Goal: Transaction & Acquisition: Purchase product/service

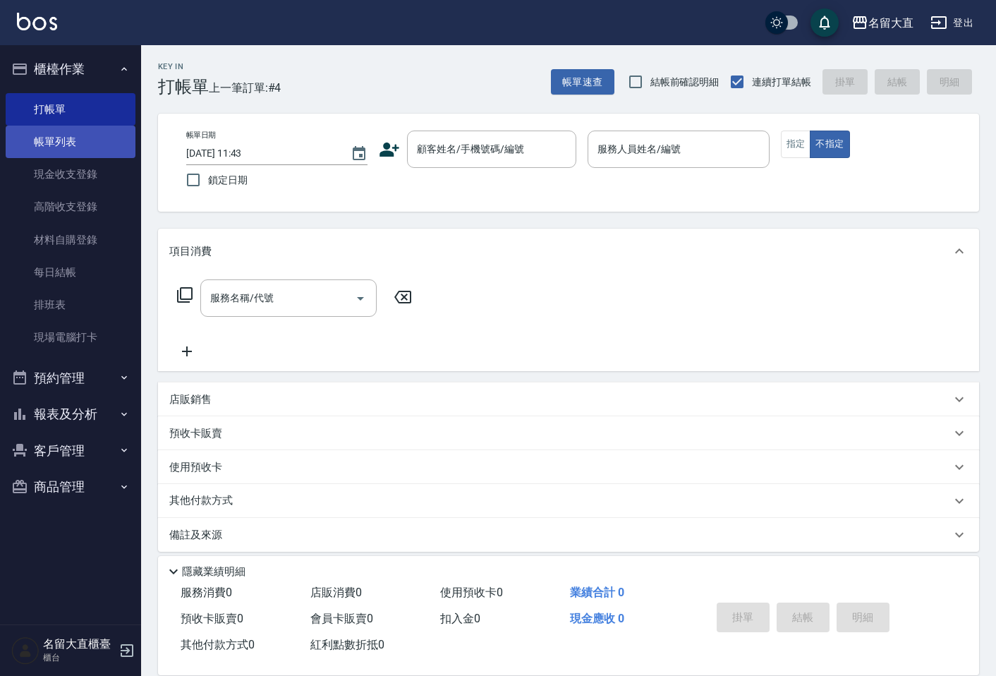
scroll to position [9, 0]
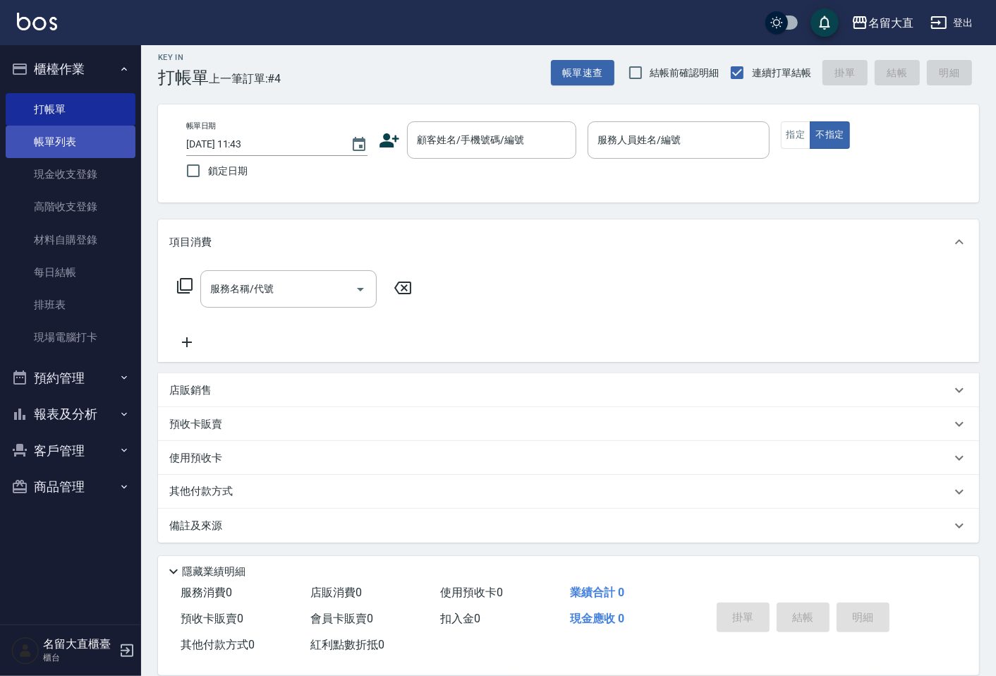
click at [72, 137] on link "帳單列表" at bounding box center [71, 142] width 130 height 32
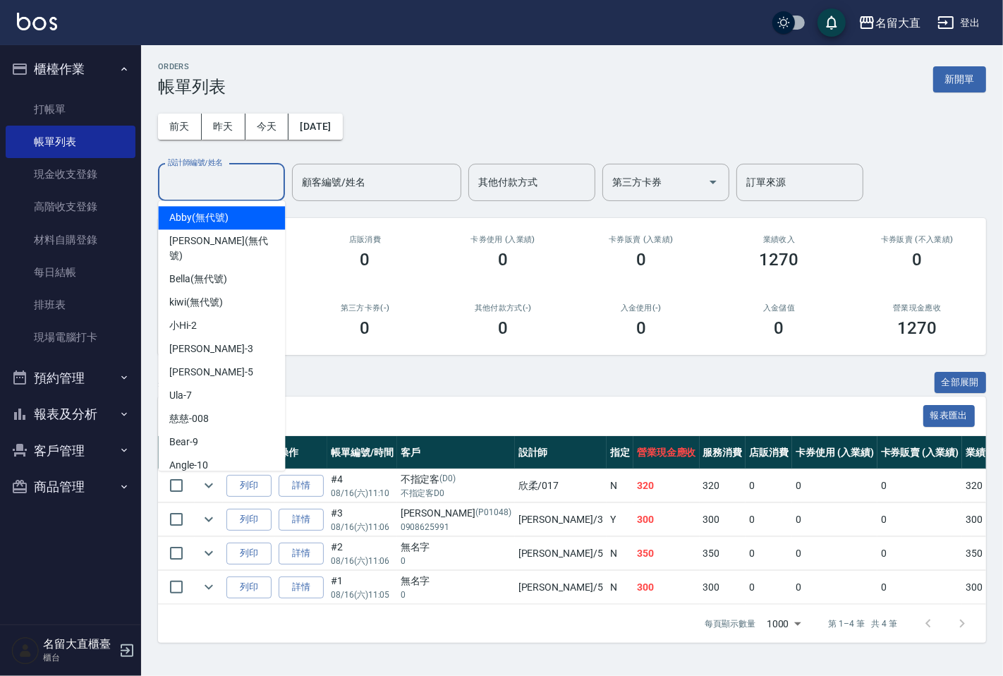
click at [238, 184] on input "設計師編號/姓名" at bounding box center [221, 182] width 114 height 25
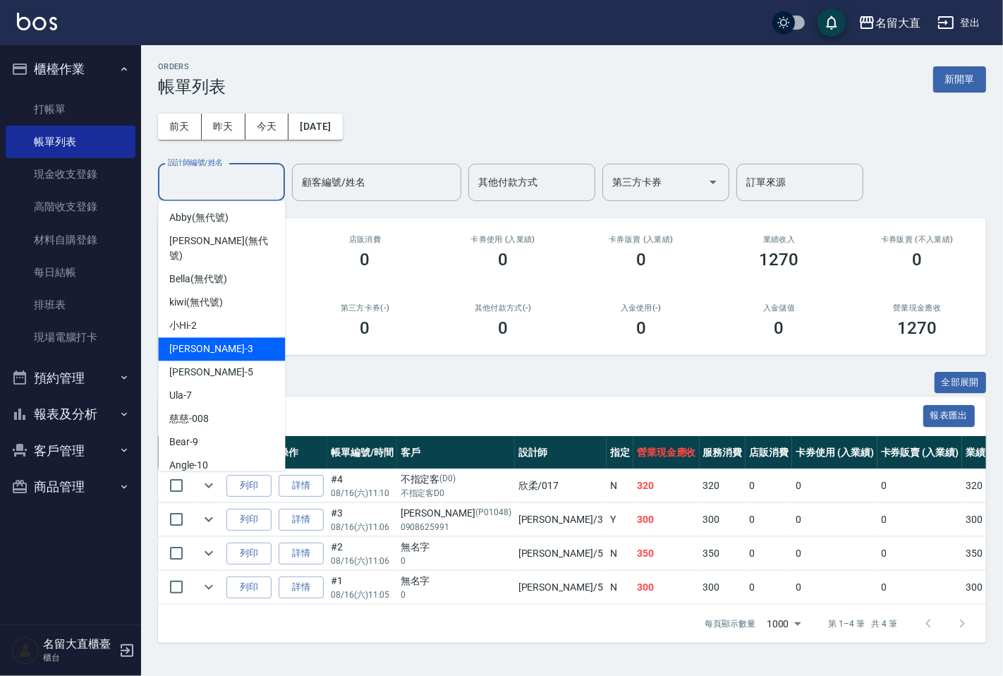
click at [205, 341] on span "[PERSON_NAME]3" at bounding box center [210, 348] width 83 height 15
type input "[PERSON_NAME]3"
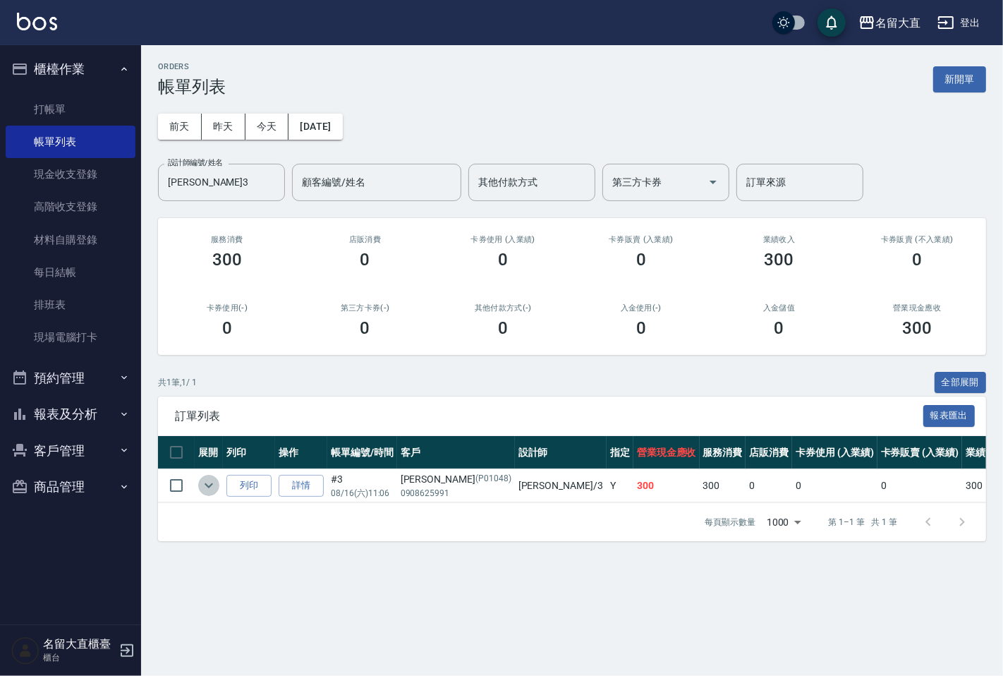
click at [209, 488] on icon "expand row" at bounding box center [208, 485] width 17 height 17
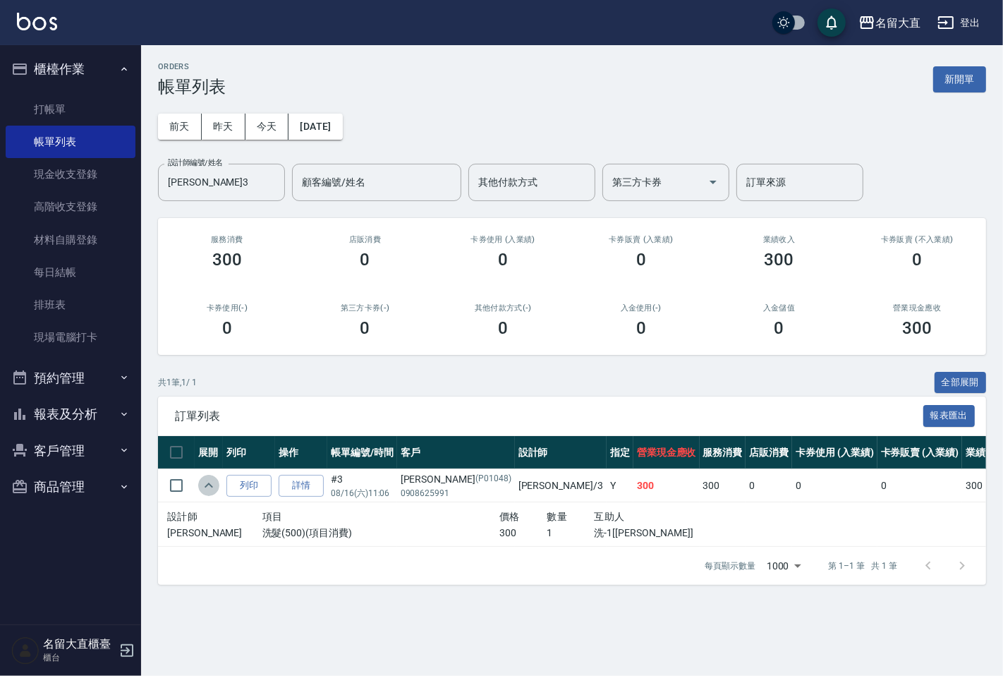
click at [209, 488] on icon "expand row" at bounding box center [208, 485] width 17 height 17
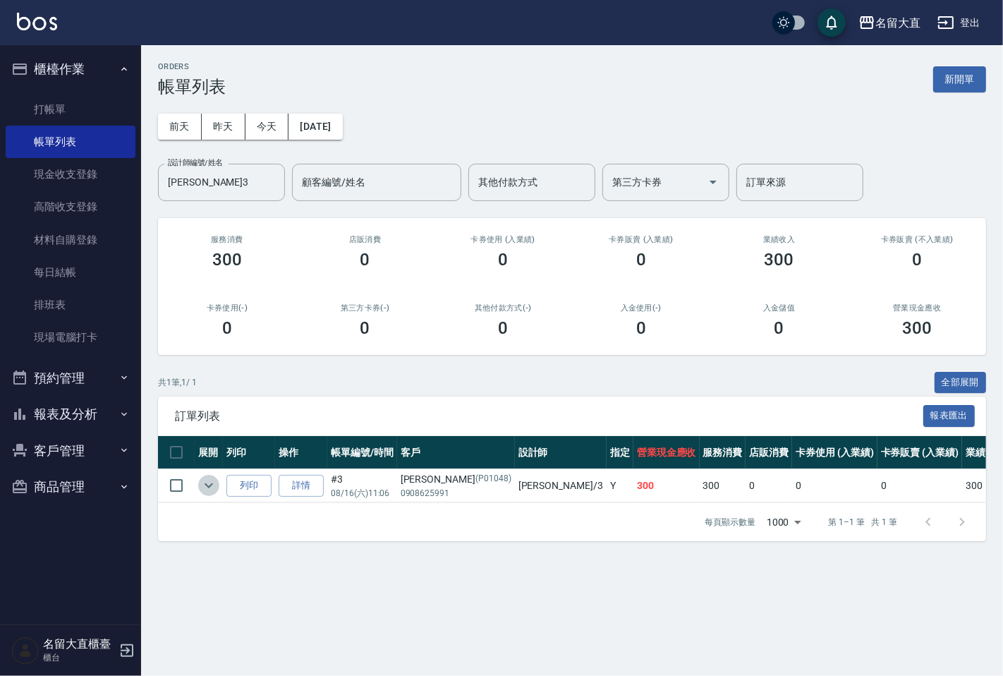
drag, startPoint x: 209, startPoint y: 482, endPoint x: 184, endPoint y: 303, distance: 180.2
click at [209, 471] on td at bounding box center [209, 485] width 28 height 33
click at [94, 102] on link "打帳單" at bounding box center [71, 109] width 130 height 32
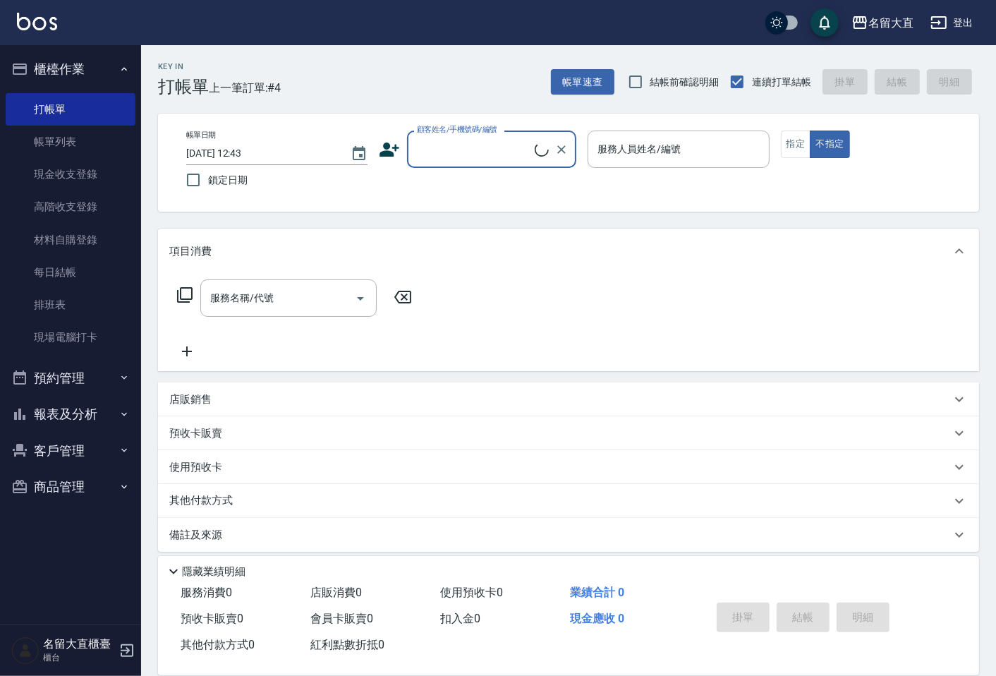
click at [456, 157] on input "顧客姓名/手機號碼/編號" at bounding box center [473, 149] width 121 height 25
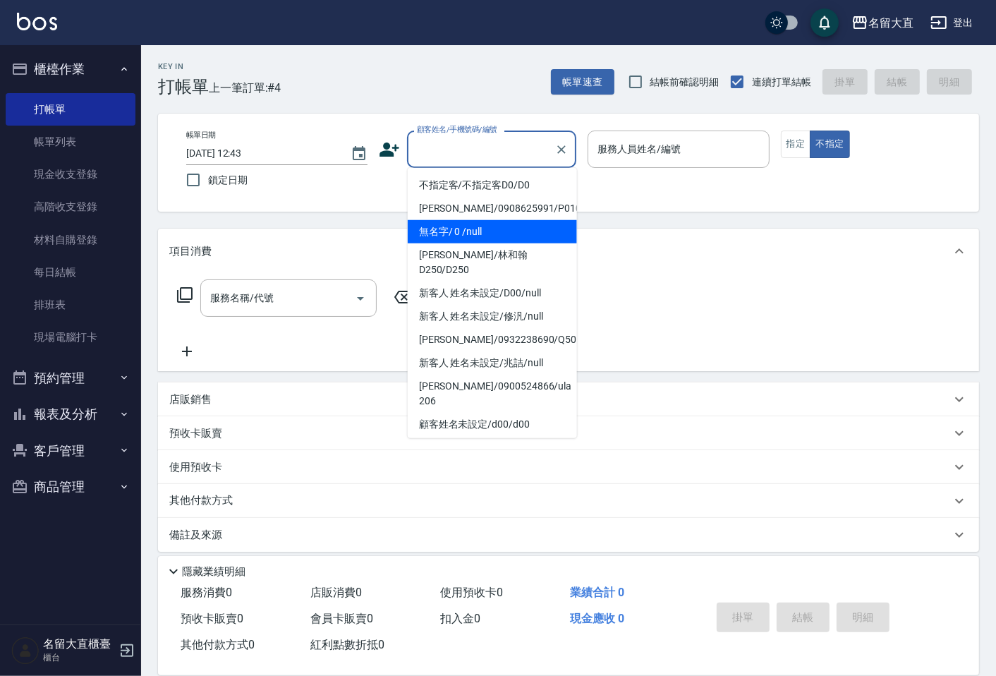
click at [471, 227] on li "無名字/ 0 /null" at bounding box center [492, 231] width 169 height 23
type input "無名字/ 0 /null"
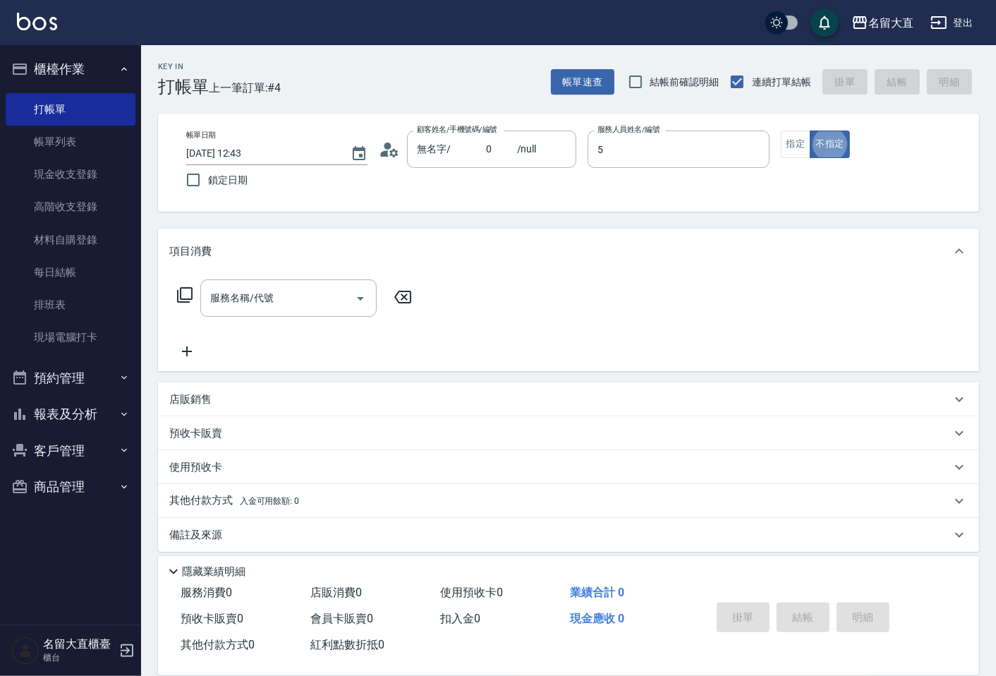
type input "[PERSON_NAME]-5"
type button "false"
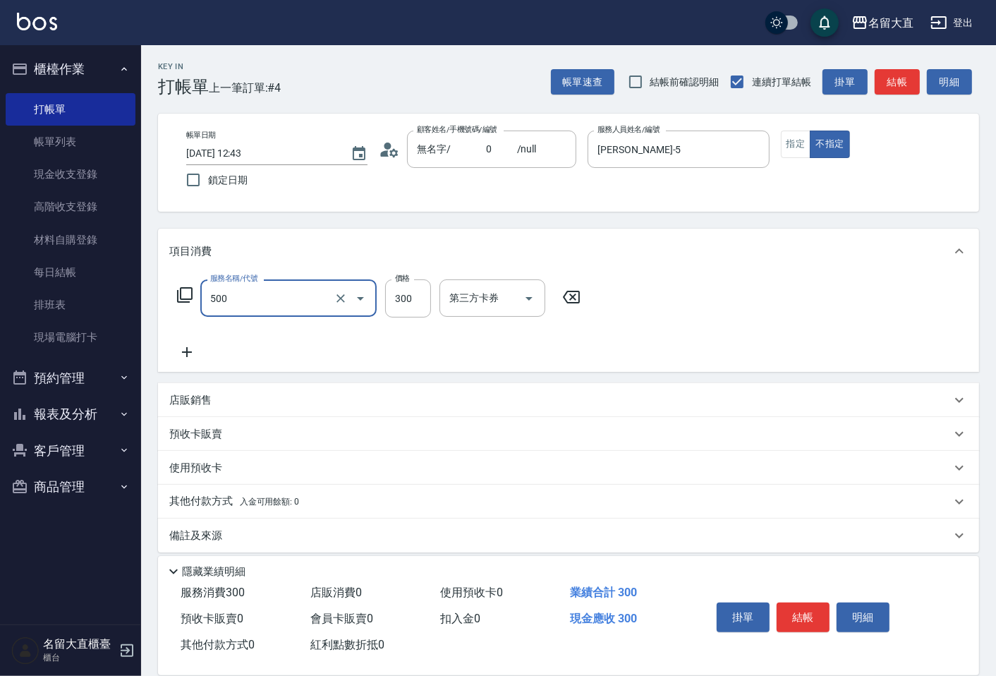
type input "洗髮(500)"
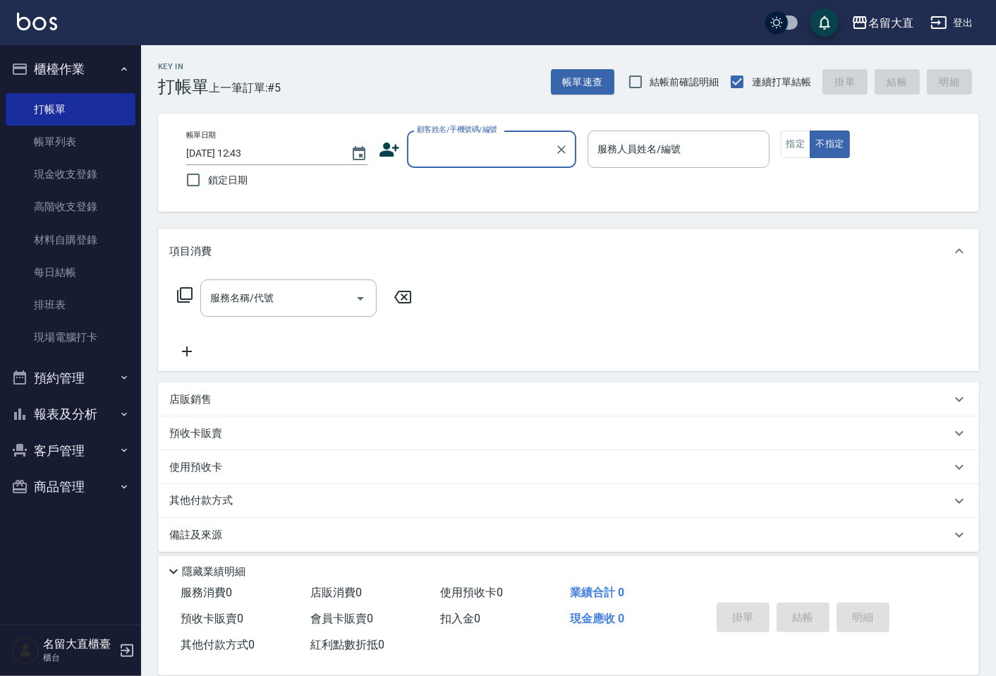
click at [68, 413] on button "報表及分析" at bounding box center [71, 414] width 130 height 37
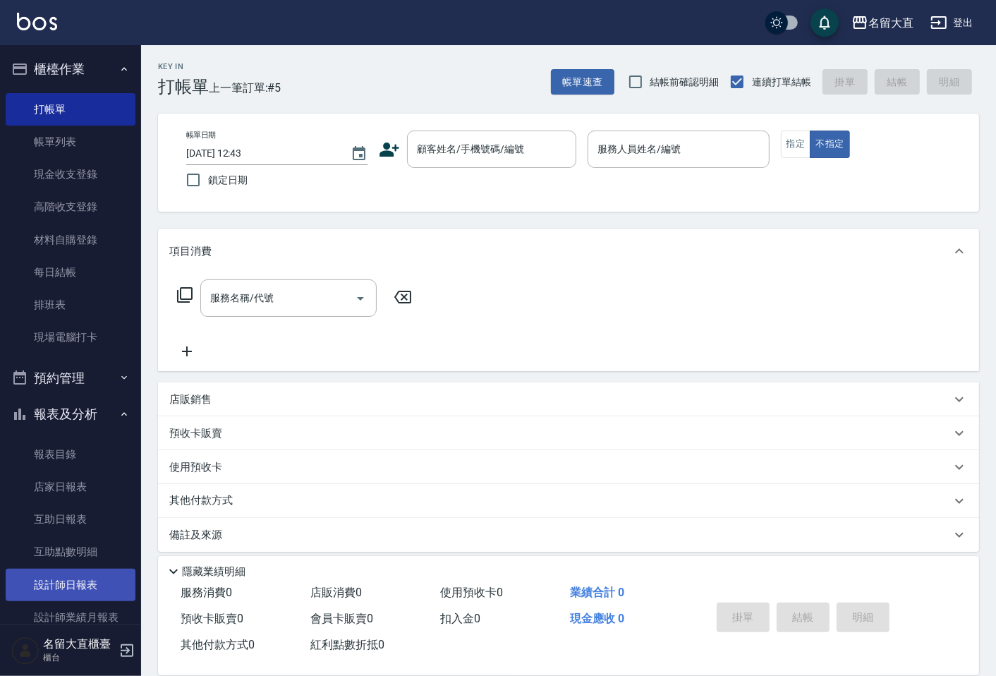
click at [78, 575] on link "設計師日報表" at bounding box center [71, 585] width 130 height 32
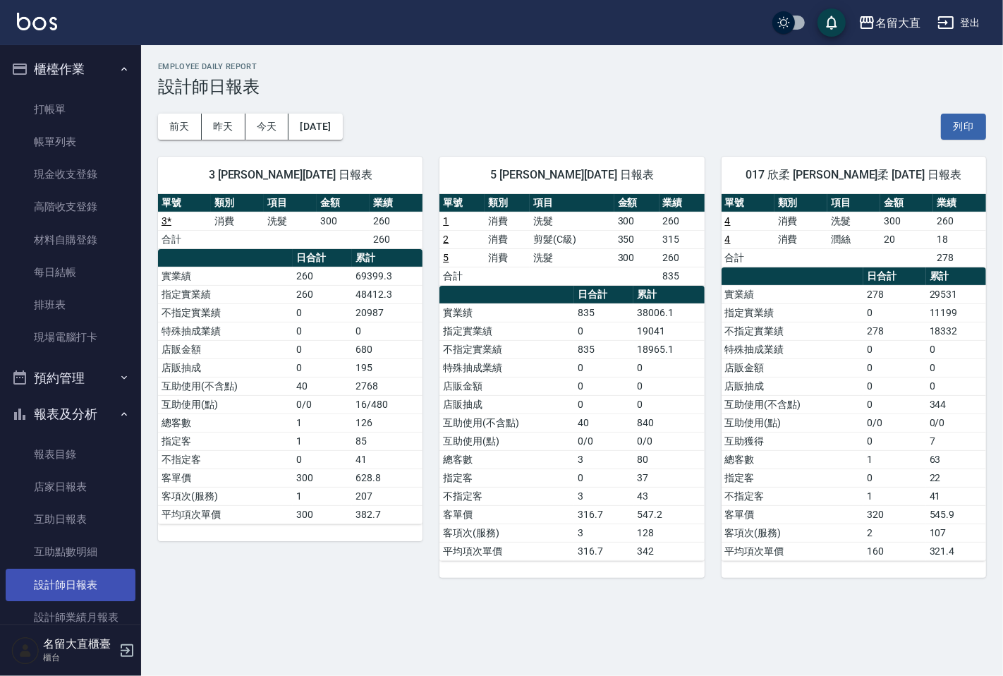
scroll to position [157, 0]
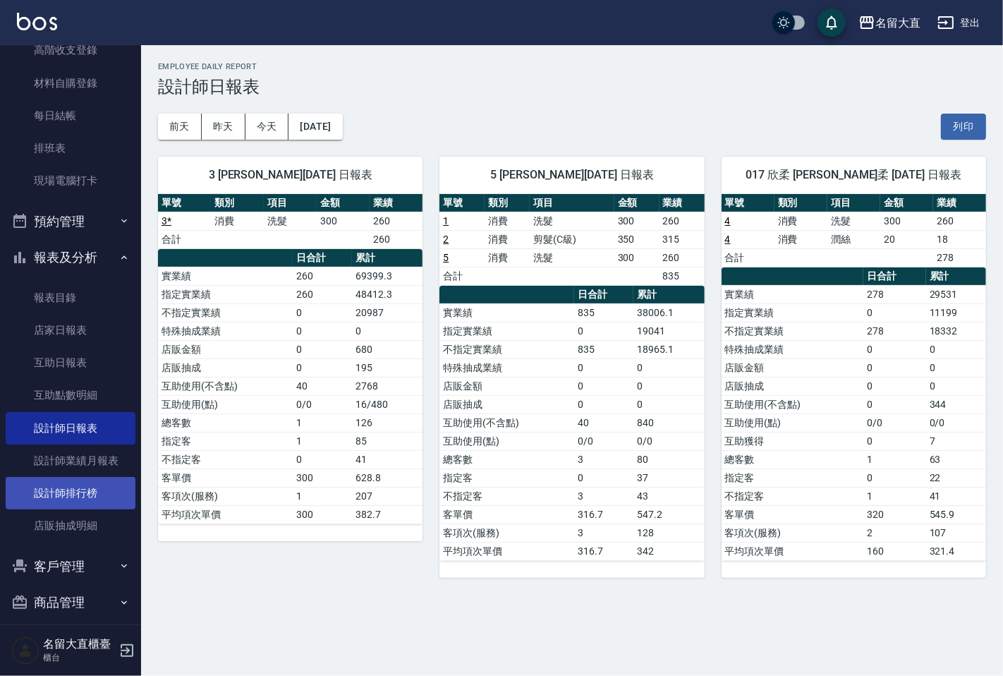
click at [89, 504] on link "設計師排行榜" at bounding box center [71, 493] width 130 height 32
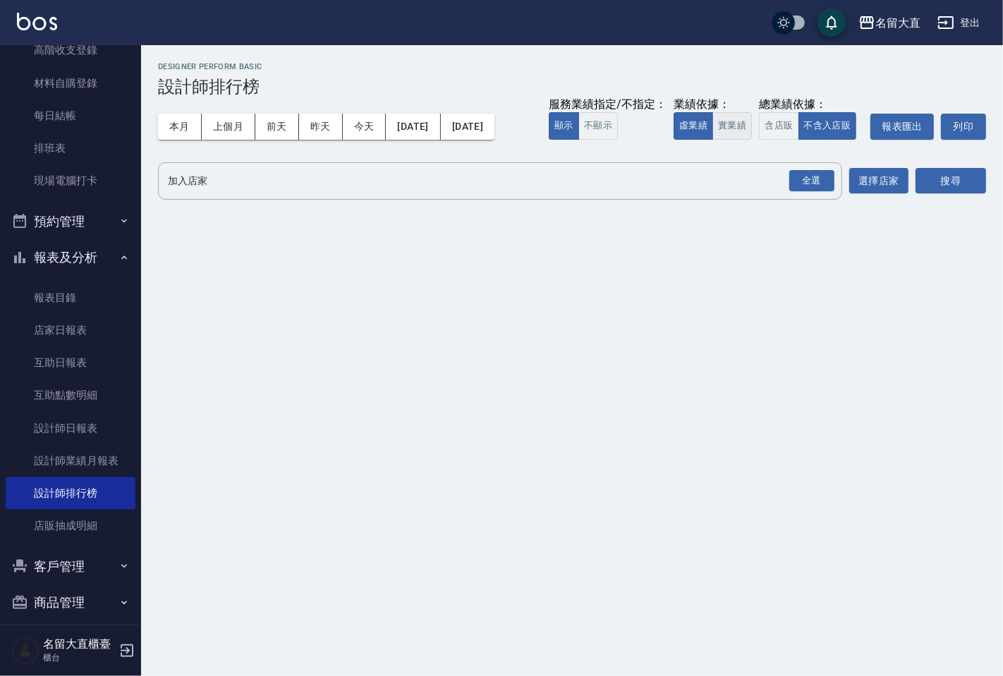
click at [720, 128] on button "實業績" at bounding box center [733, 126] width 40 height 28
click at [685, 180] on input "加入店家" at bounding box center [489, 181] width 650 height 25
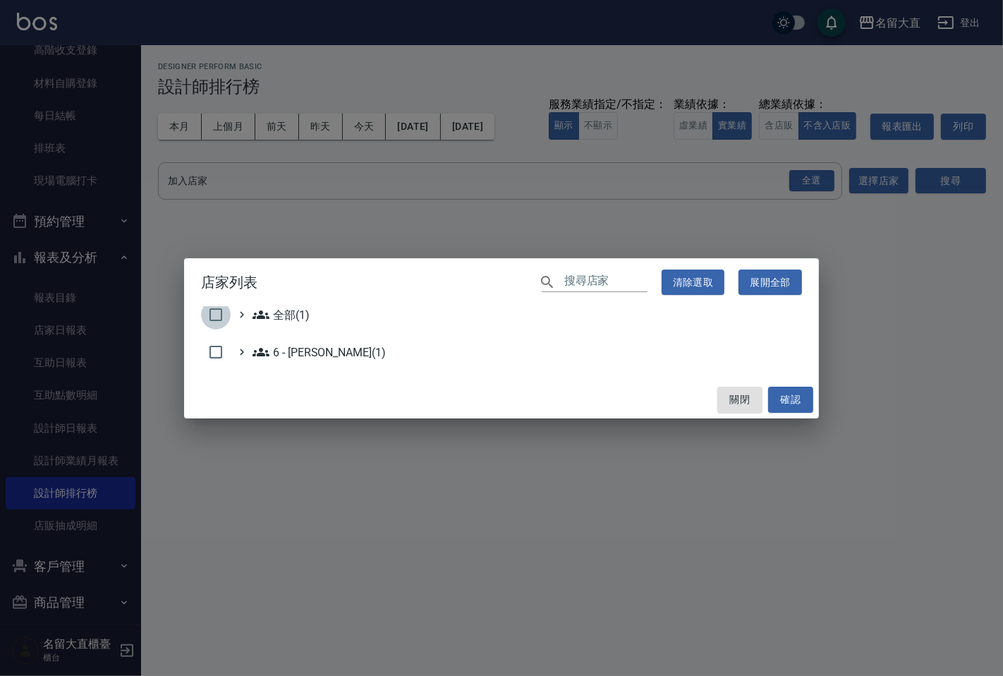
click at [223, 309] on input "checkbox" at bounding box center [216, 315] width 30 height 30
checkbox input "true"
click at [780, 388] on button "確認" at bounding box center [790, 400] width 45 height 26
checkbox input "false"
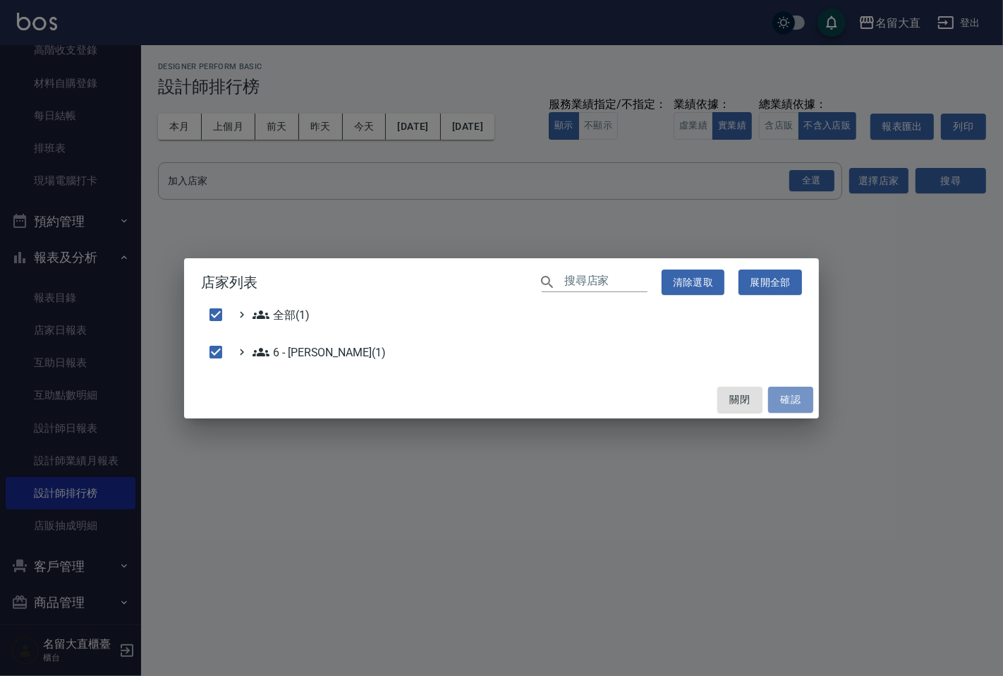
checkbox input "false"
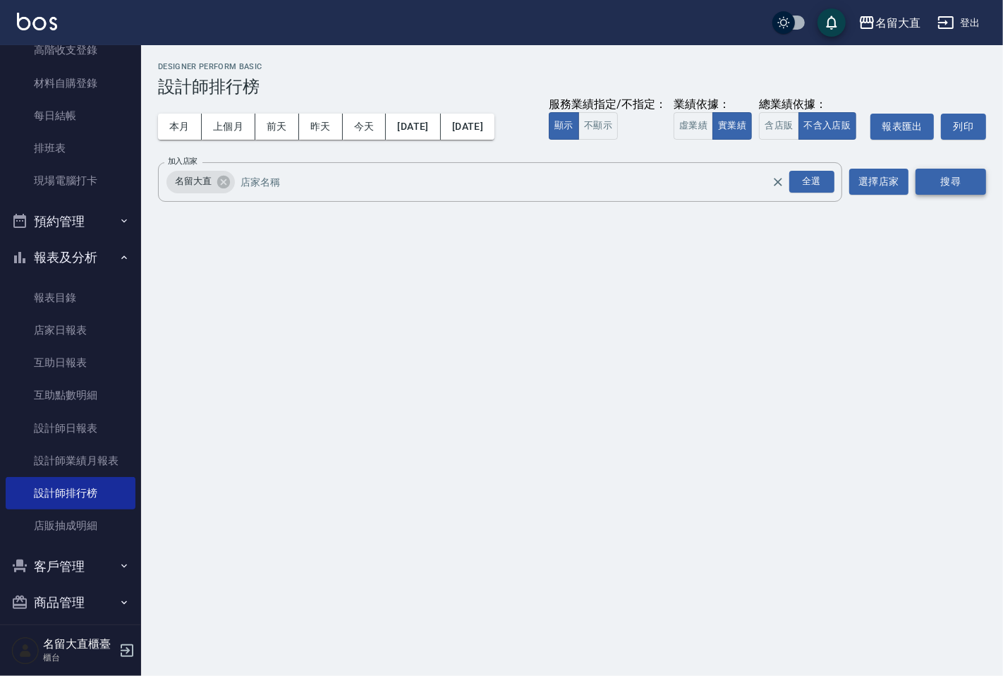
click at [933, 189] on button "搜尋" at bounding box center [951, 182] width 71 height 26
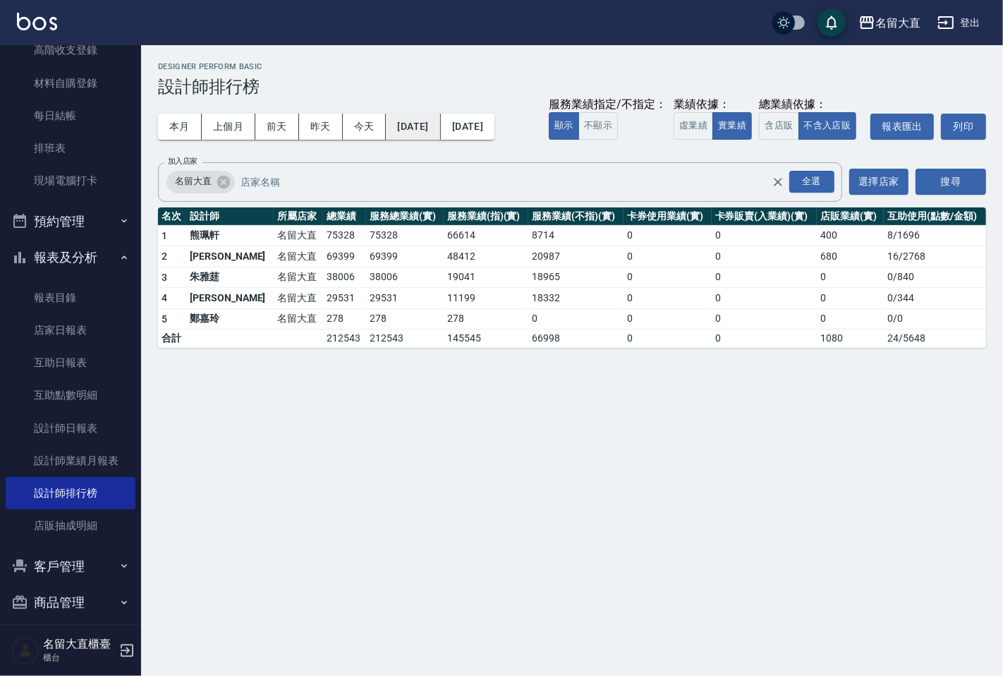
click at [440, 117] on button "[DATE]" at bounding box center [413, 127] width 54 height 26
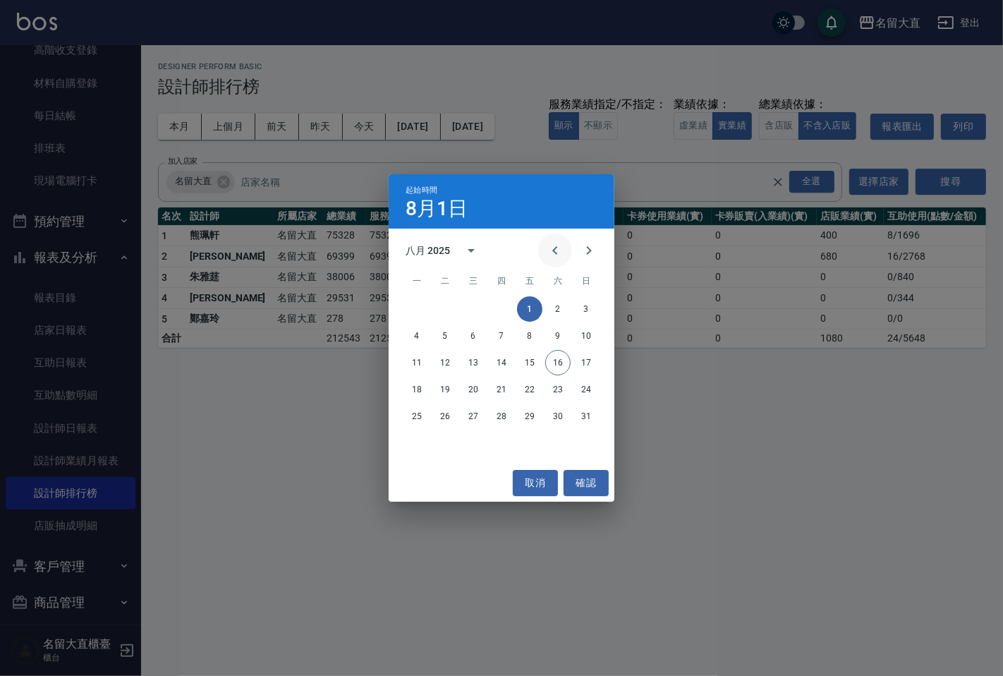
click at [553, 252] on icon "Previous month" at bounding box center [555, 250] width 17 height 17
click at [445, 301] on button "1" at bounding box center [444, 308] width 25 height 25
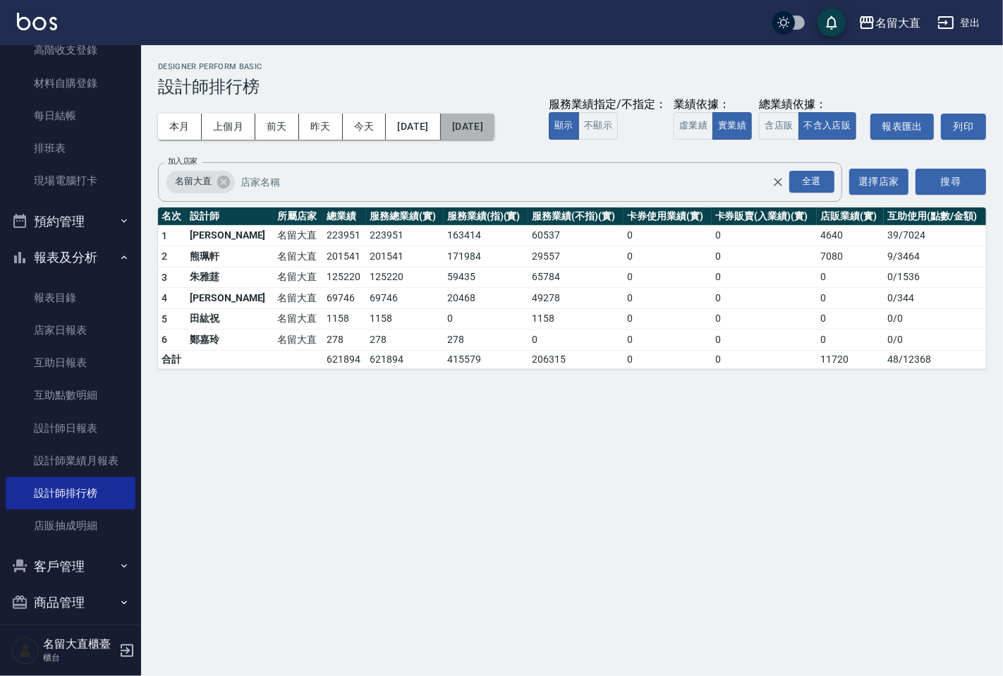
click at [495, 129] on button "[DATE]" at bounding box center [468, 127] width 54 height 26
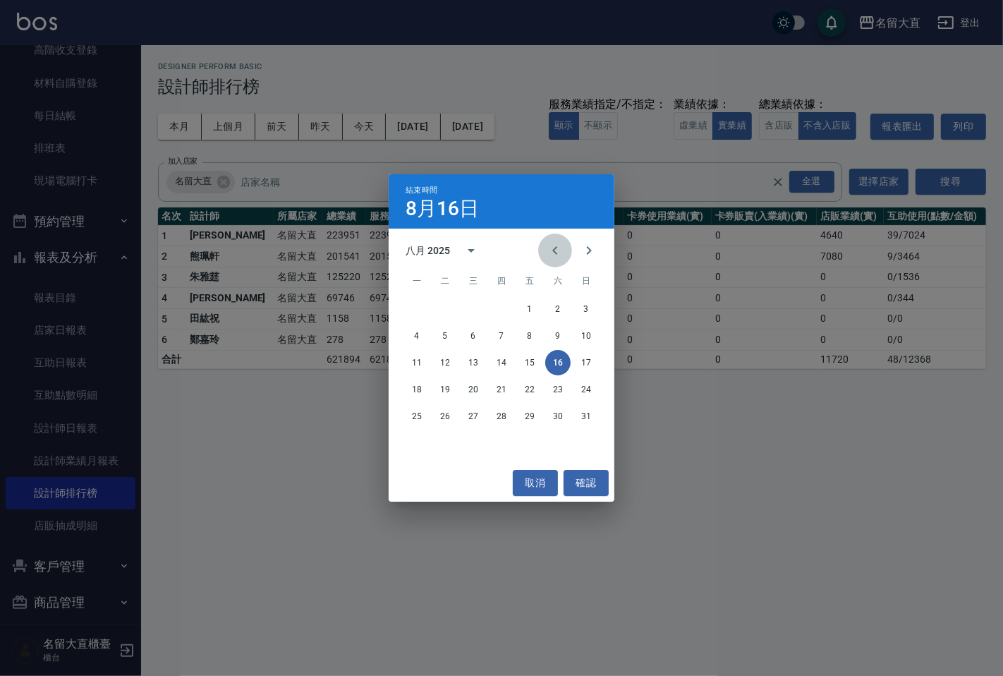
click at [553, 249] on icon "Previous month" at bounding box center [555, 250] width 17 height 17
click at [482, 357] on button "16" at bounding box center [473, 362] width 25 height 25
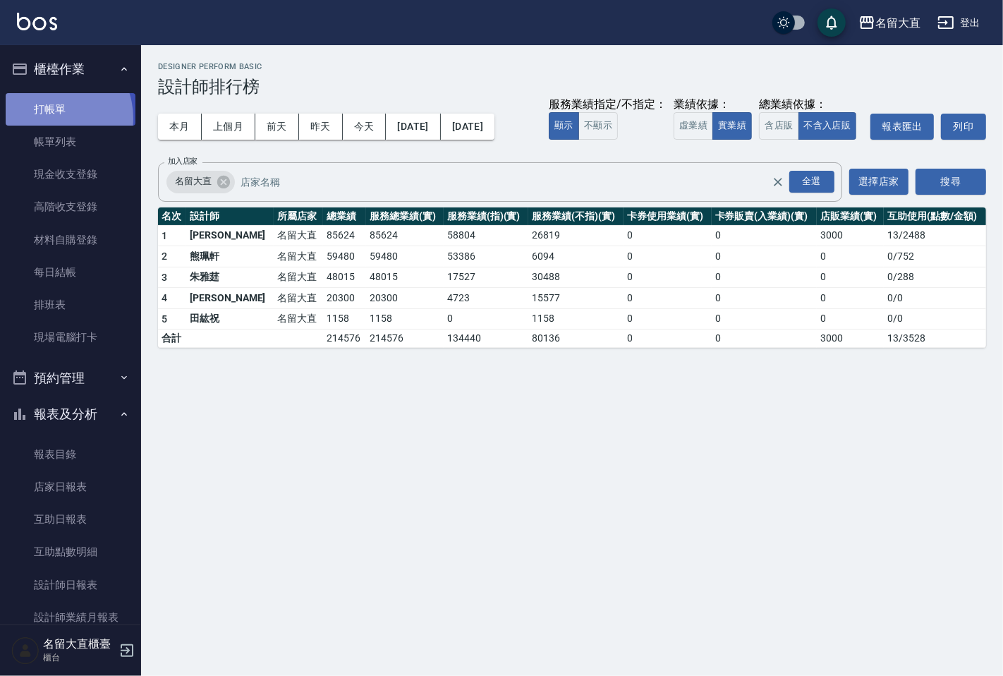
click at [48, 118] on link "打帳單" at bounding box center [71, 109] width 130 height 32
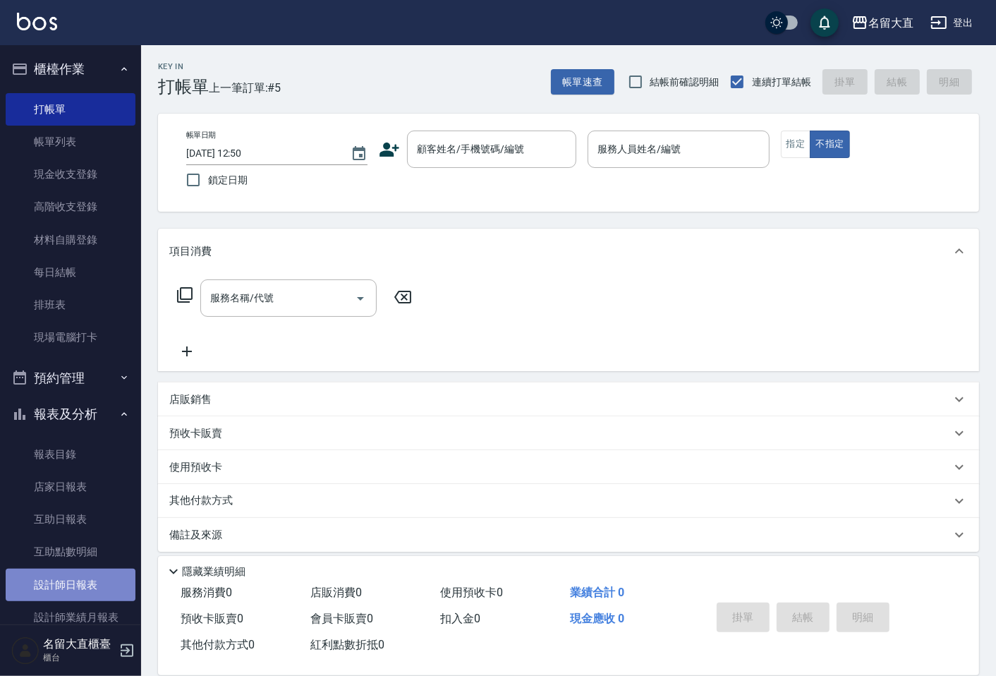
click at [73, 590] on link "設計師日報表" at bounding box center [71, 585] width 130 height 32
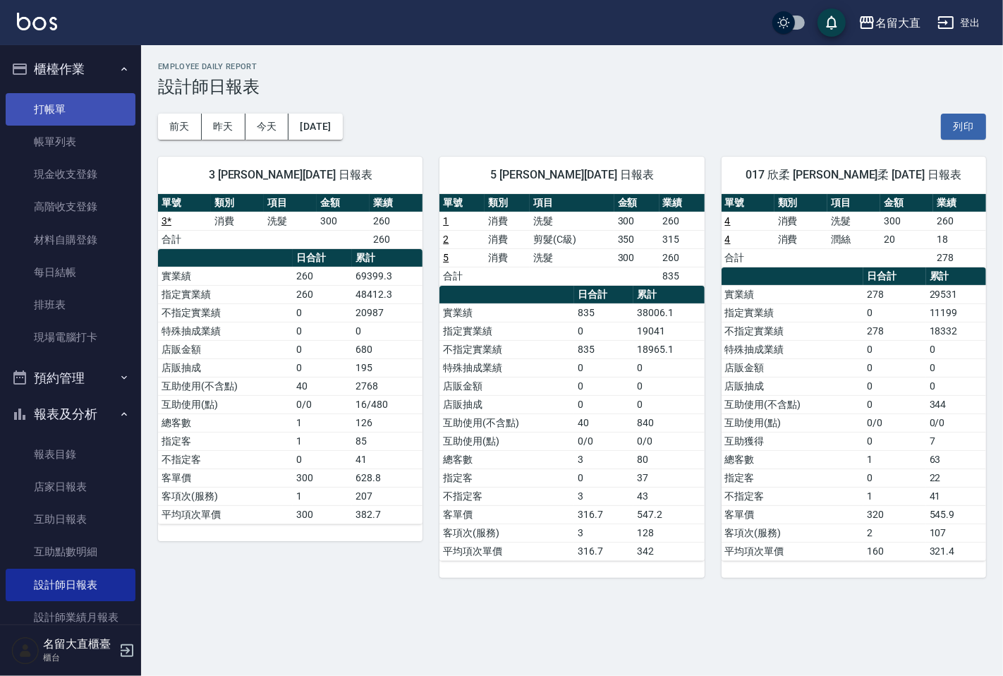
click at [76, 111] on link "打帳單" at bounding box center [71, 109] width 130 height 32
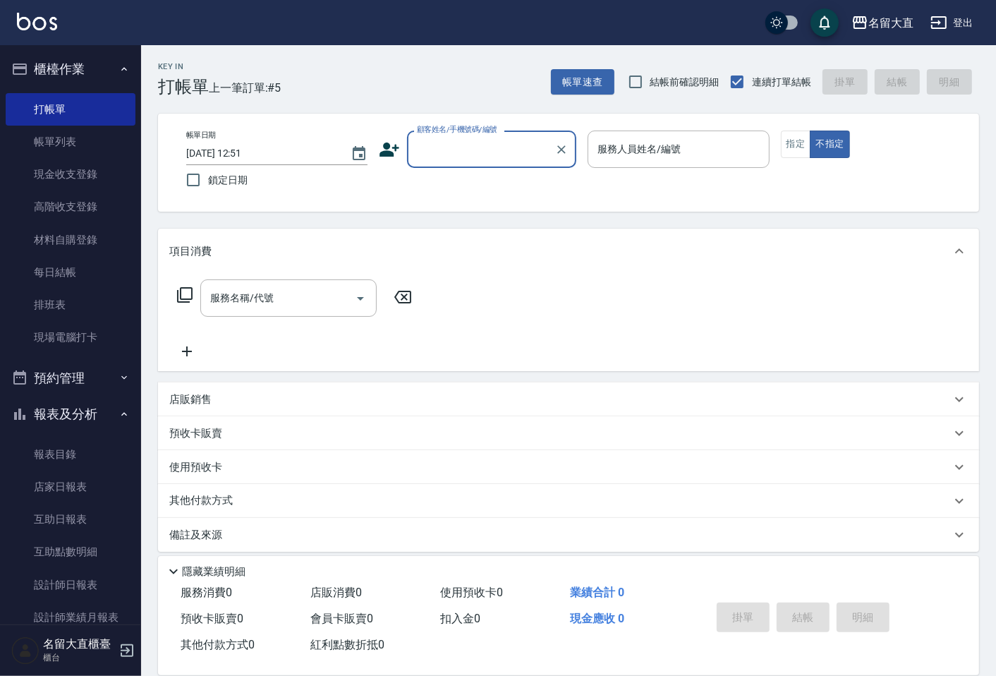
click at [468, 155] on input "顧客姓名/手機號碼/編號" at bounding box center [480, 149] width 135 height 25
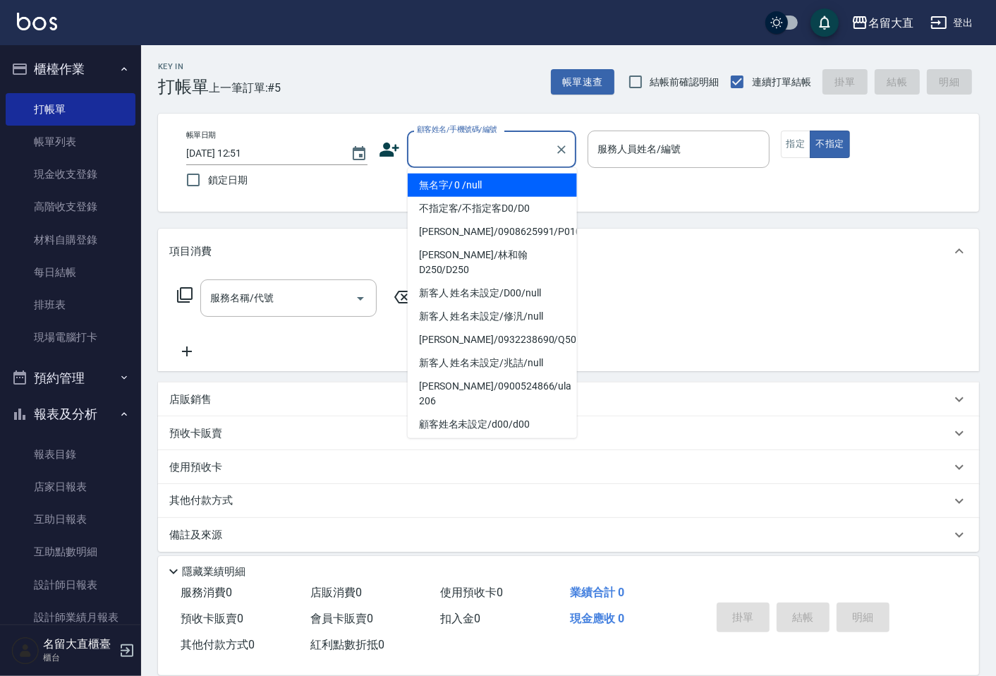
click at [474, 192] on li "無名字/ 0 /null" at bounding box center [492, 185] width 169 height 23
type input "無名字/ 0 /null"
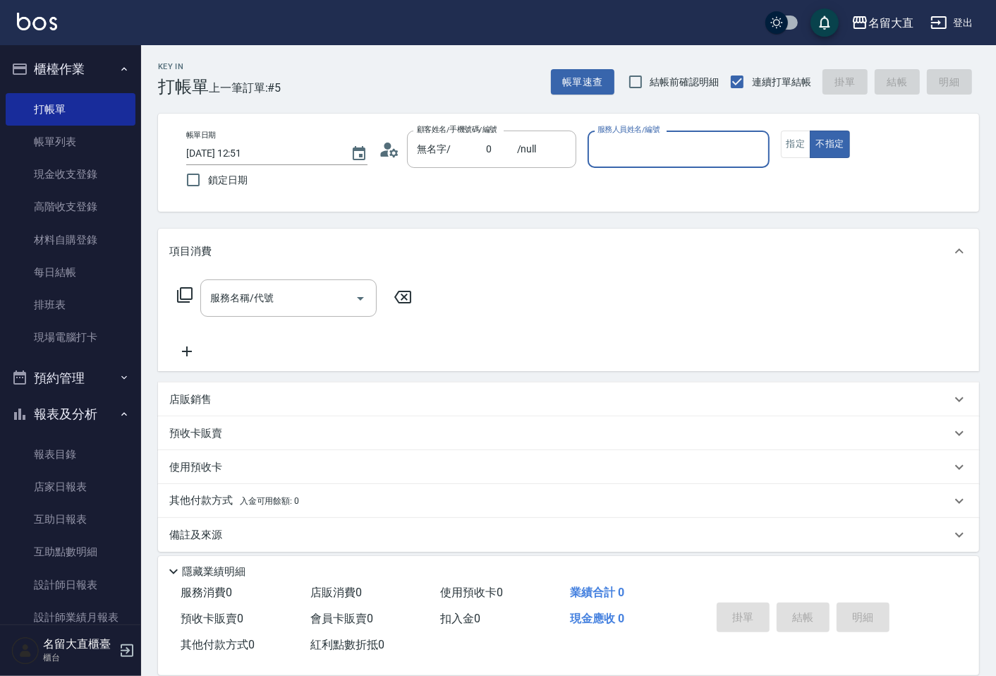
click at [650, 159] on input "服務人員姓名/編號" at bounding box center [678, 149] width 169 height 25
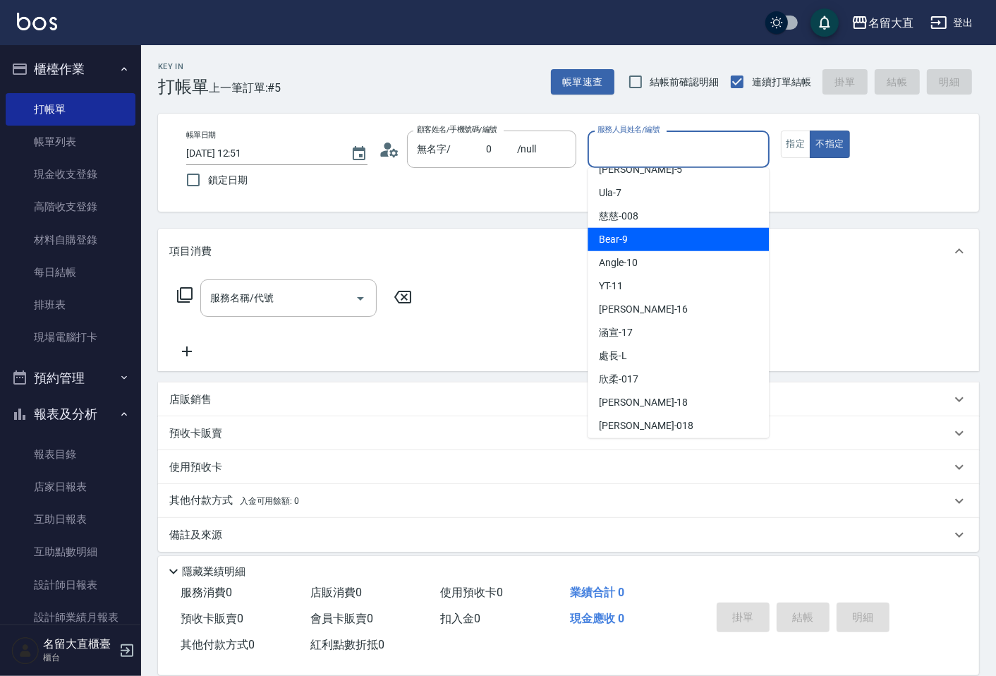
scroll to position [157, 0]
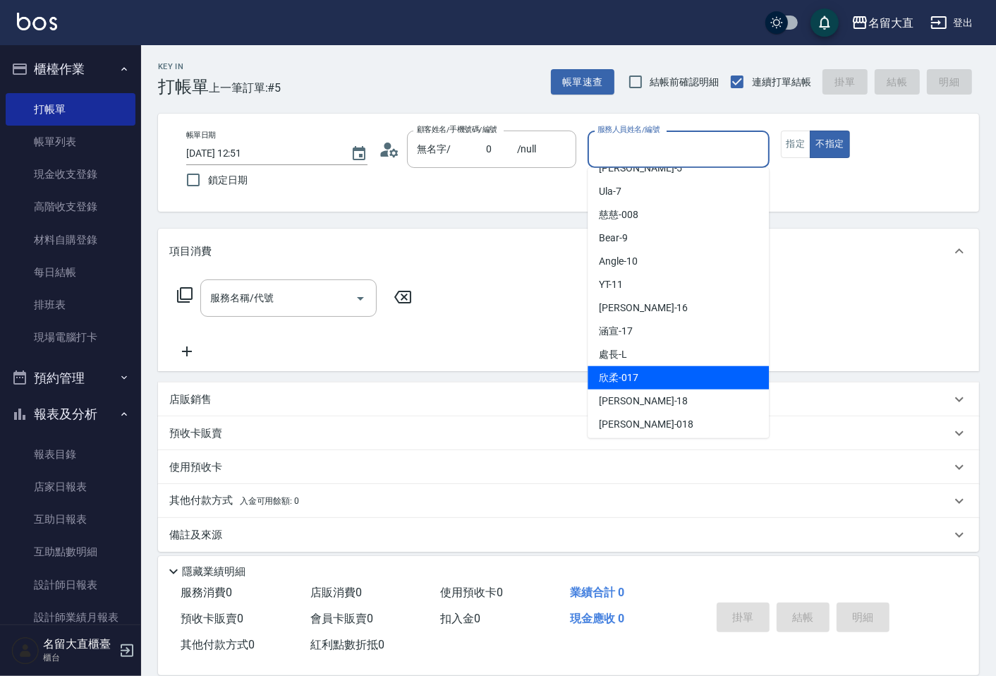
click at [636, 367] on div "欣柔 -017" at bounding box center [678, 377] width 181 height 23
type input "欣柔-017"
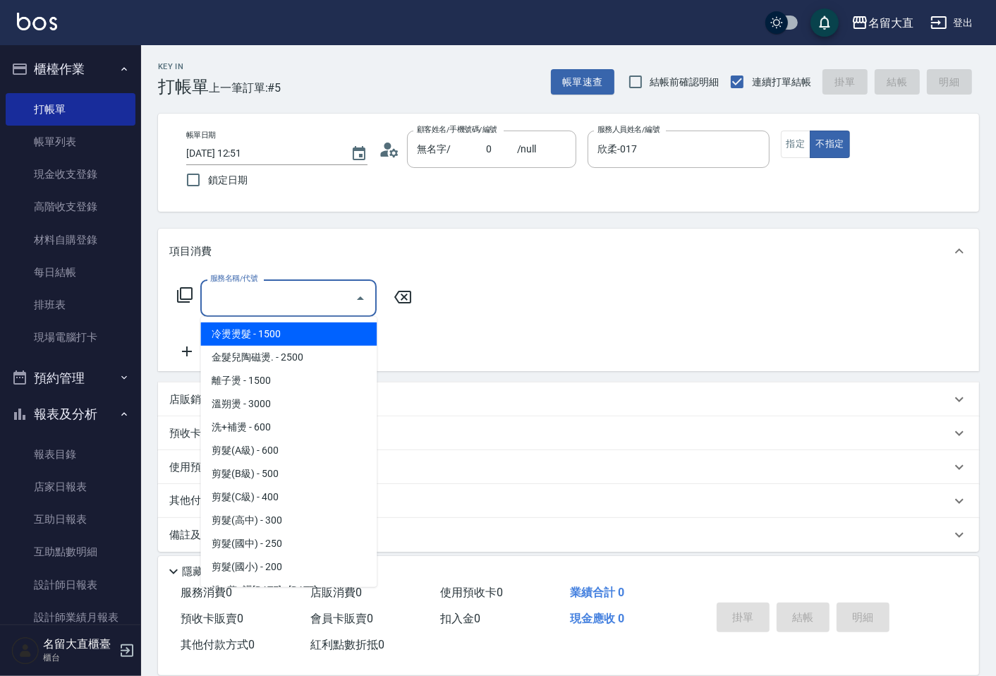
click at [269, 309] on input "服務名稱/代號" at bounding box center [278, 298] width 143 height 25
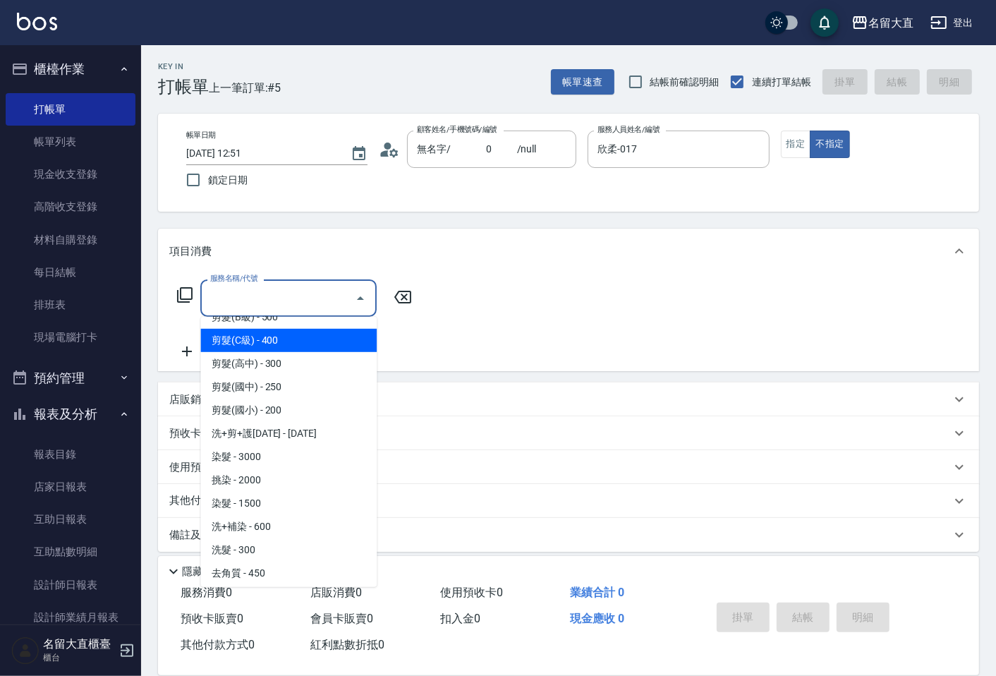
click at [270, 341] on span "剪髮(C級) - 400" at bounding box center [288, 340] width 176 height 23
type input "剪髮(C級)(303)"
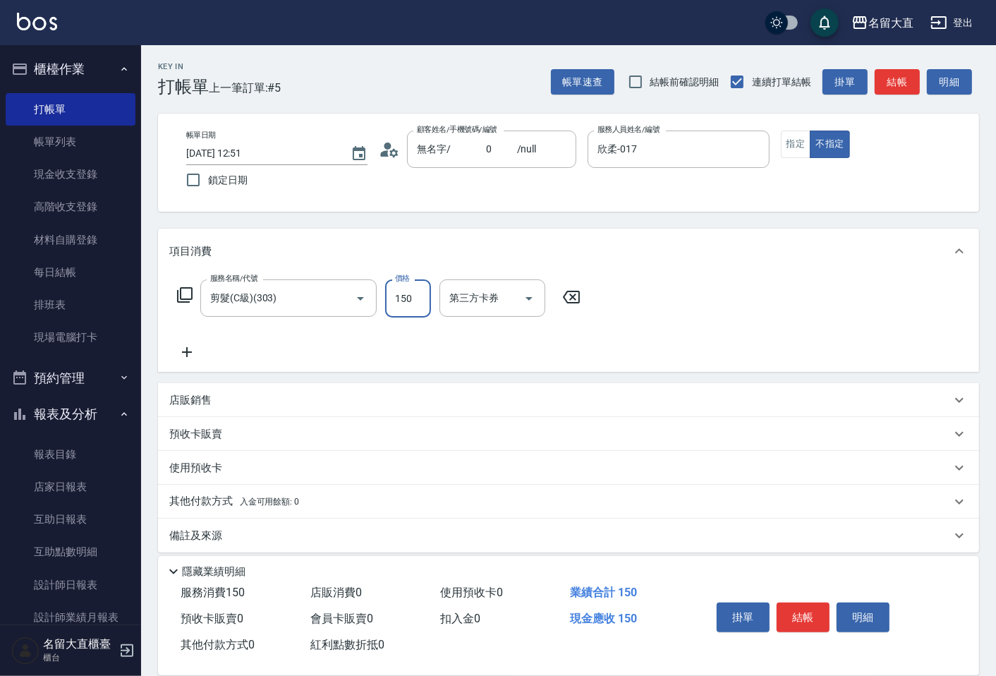
type input "150"
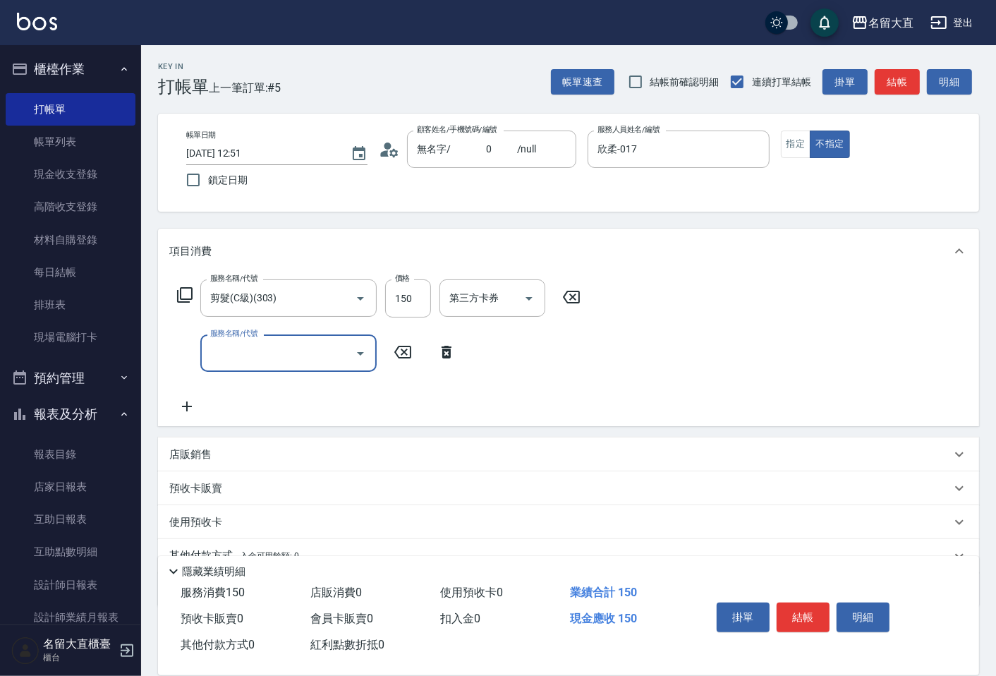
click at [325, 358] on input "服務名稱/代號" at bounding box center [278, 353] width 143 height 25
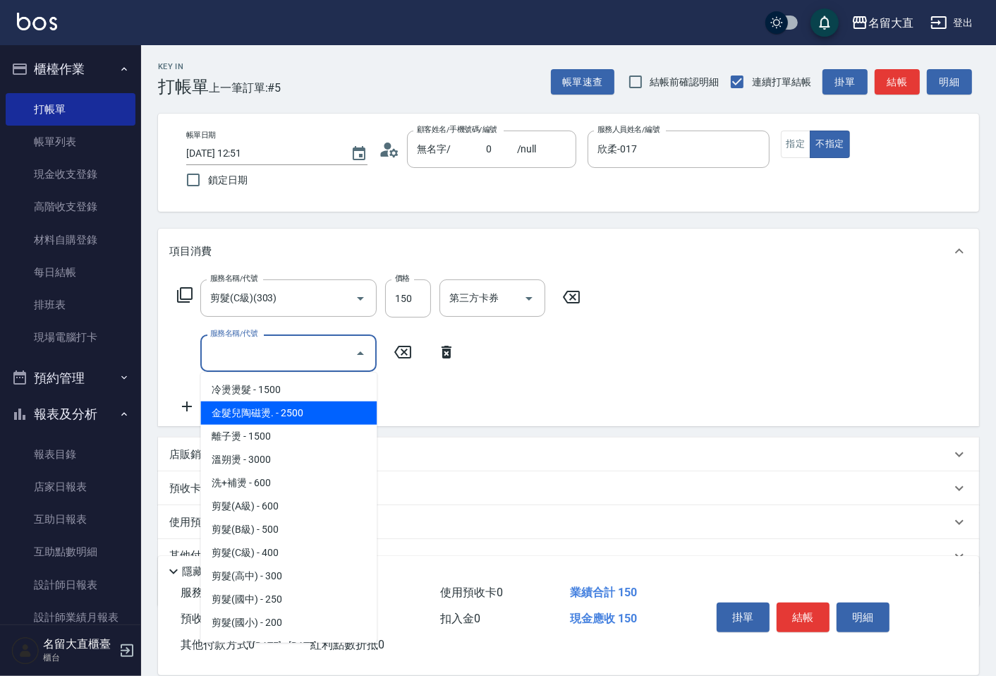
scroll to position [235, 0]
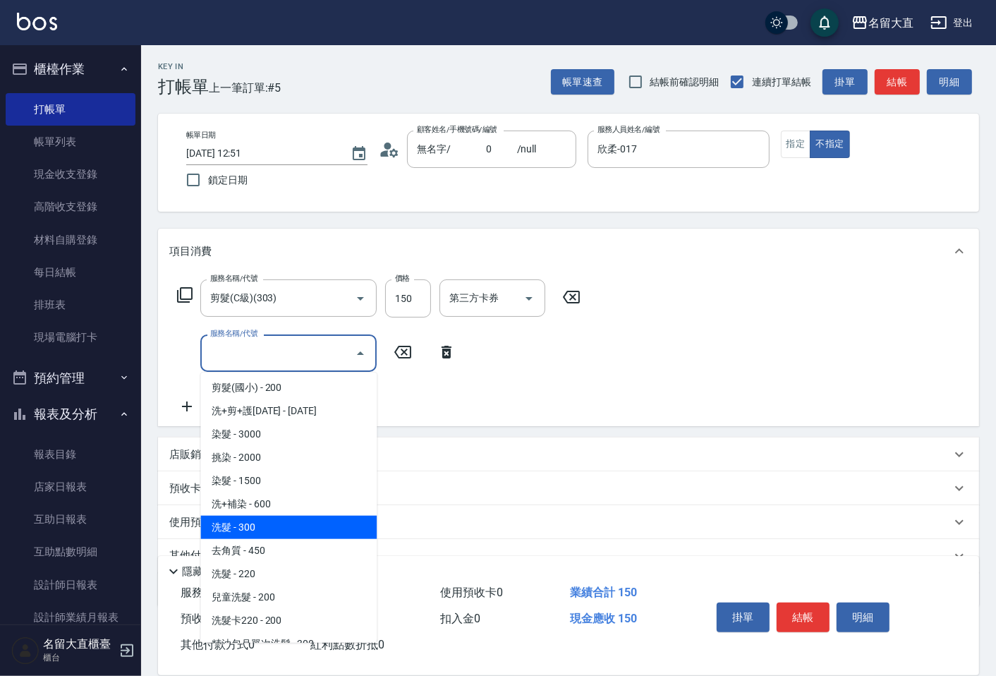
click at [236, 529] on span "洗髮 - 300" at bounding box center [288, 527] width 176 height 23
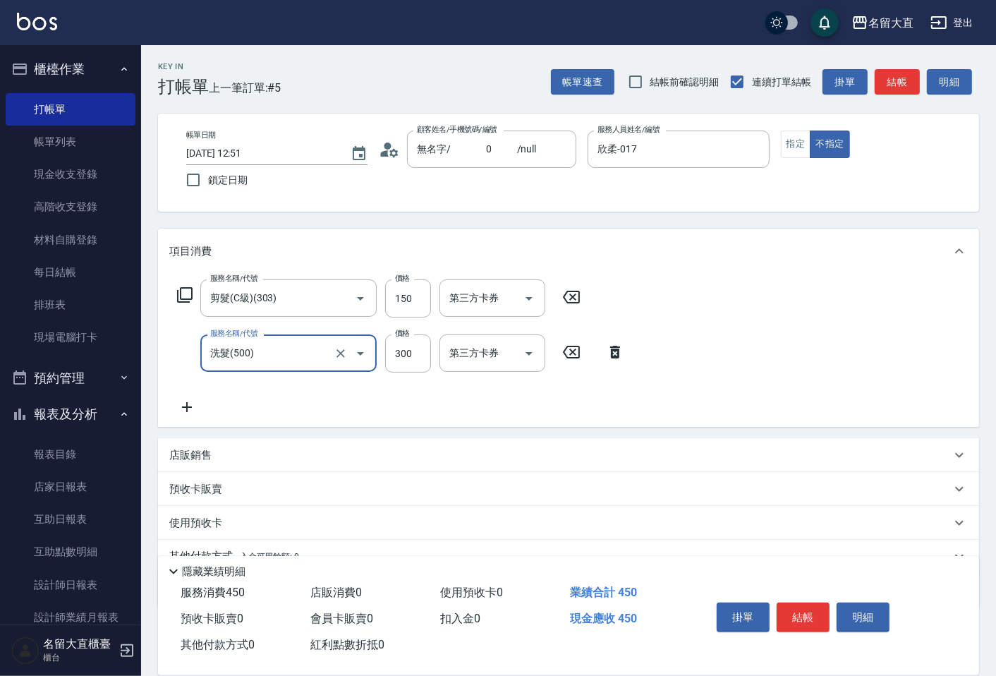
type input "洗髮(500)"
click at [187, 411] on icon at bounding box center [187, 407] width 10 height 10
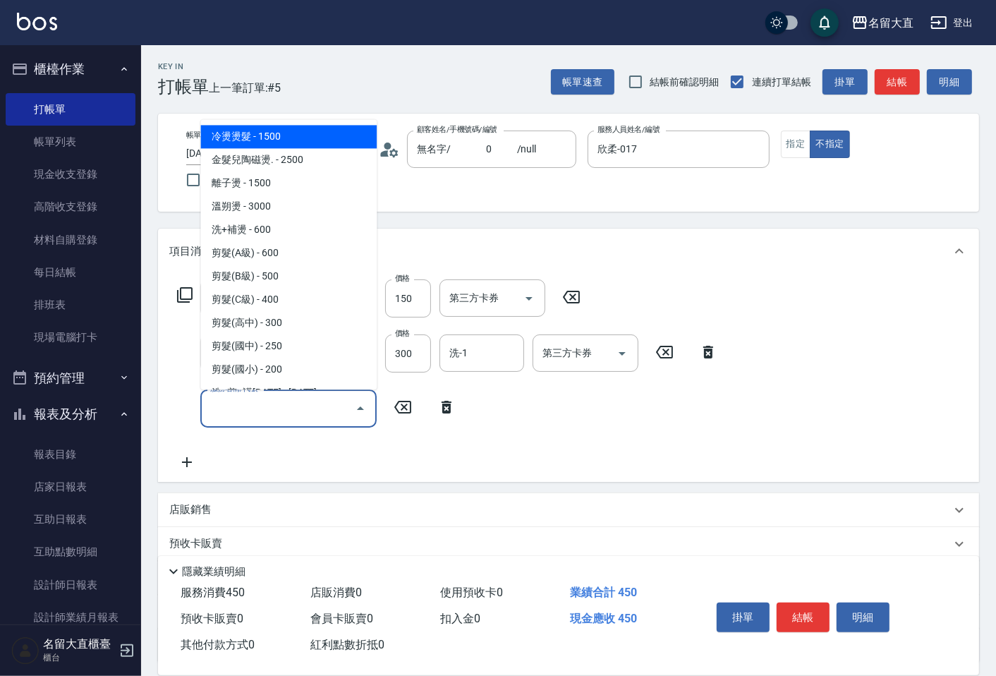
click at [231, 401] on input "服務名稱/代號" at bounding box center [278, 408] width 143 height 25
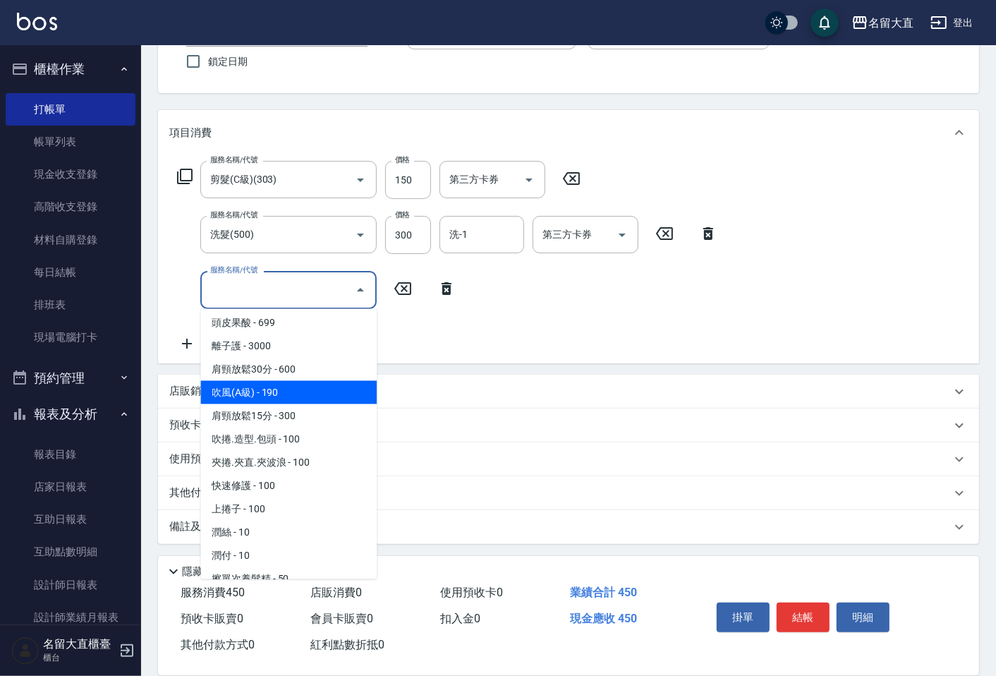
scroll to position [1175, 0]
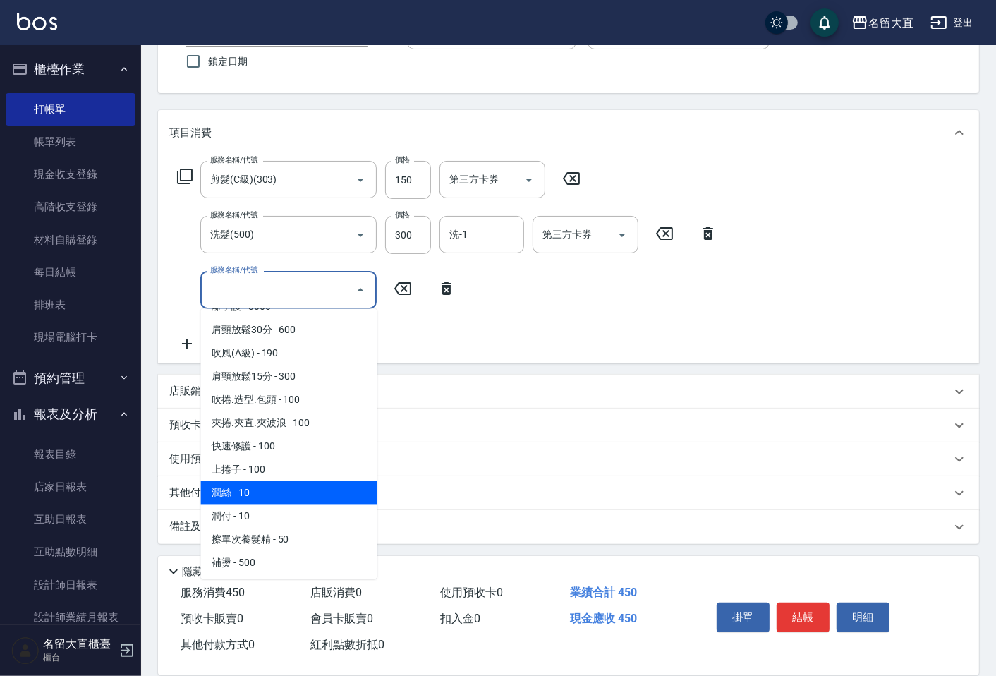
click at [258, 481] on span "潤絲 - 10" at bounding box center [288, 492] width 176 height 23
type input "潤絲(802)"
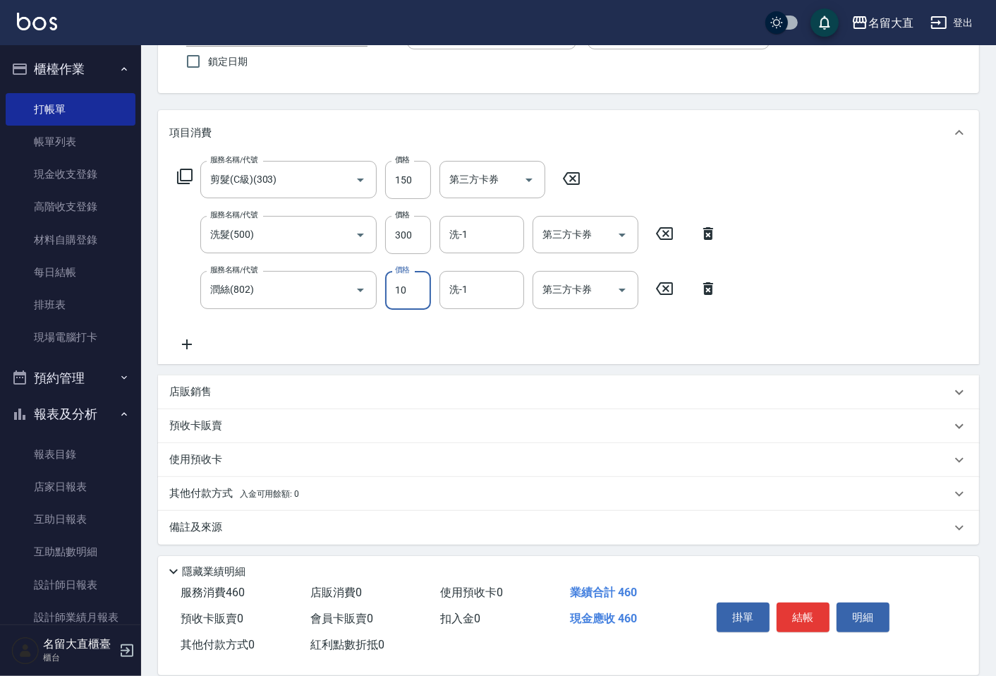
click at [406, 295] on input "10" at bounding box center [408, 290] width 46 height 38
type input "20"
click at [818, 608] on button "結帳" at bounding box center [803, 618] width 53 height 30
type input "[DATE] 12:59"
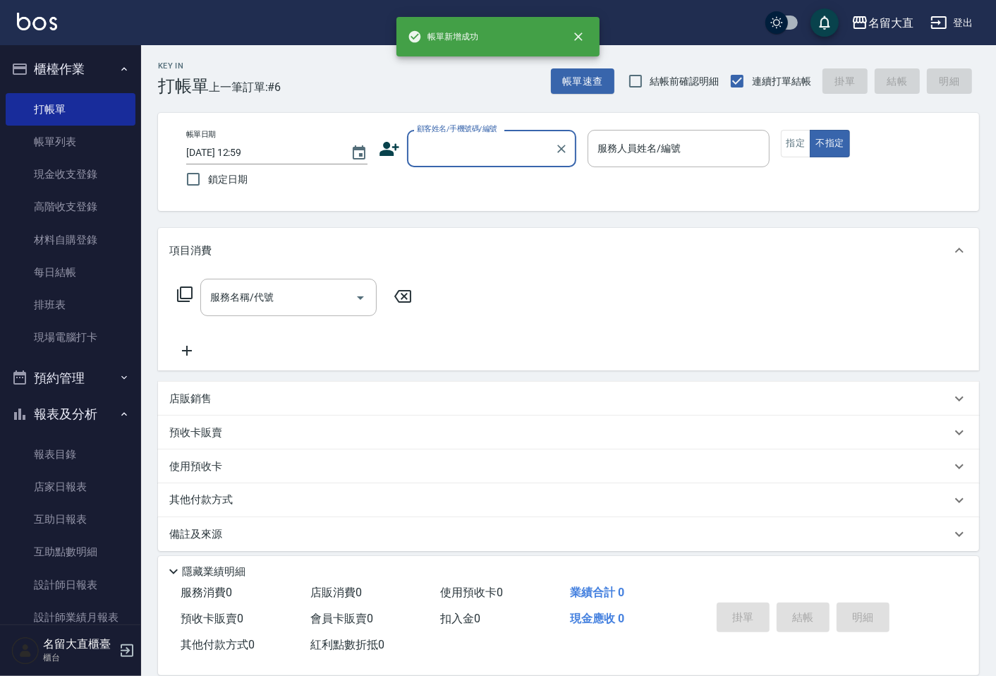
scroll to position [0, 0]
